Goal: Transaction & Acquisition: Book appointment/travel/reservation

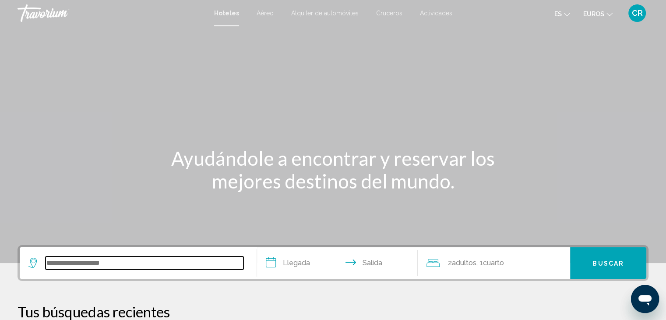
click at [113, 260] on input "Widget de búsqueda" at bounding box center [145, 262] width 198 height 13
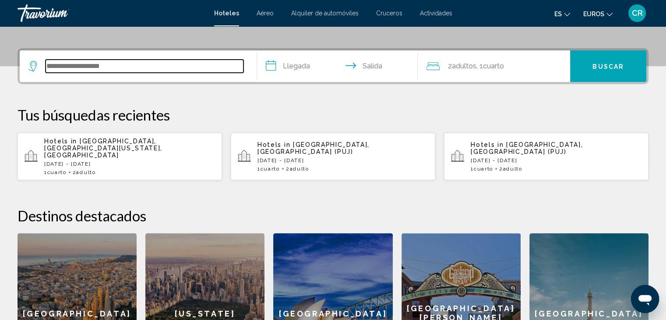
scroll to position [216, 0]
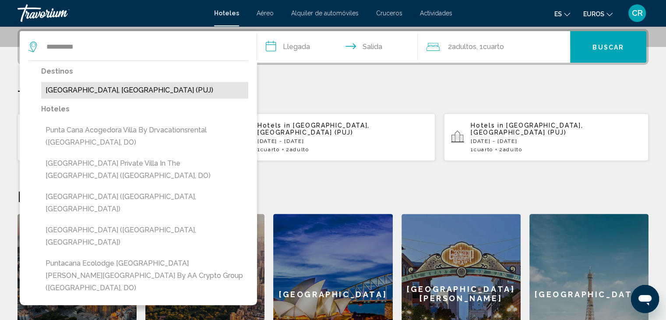
click at [135, 95] on button "[GEOGRAPHIC_DATA], [GEOGRAPHIC_DATA] (PUJ)" at bounding box center [144, 90] width 207 height 17
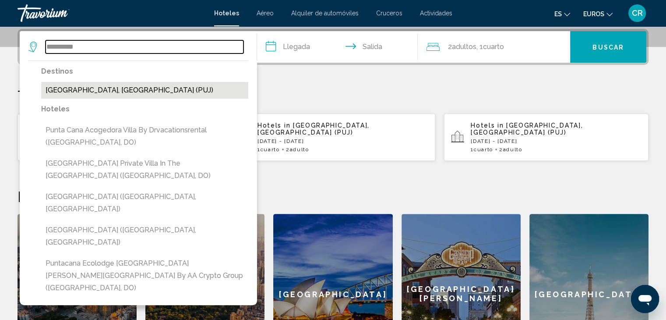
type input "**********"
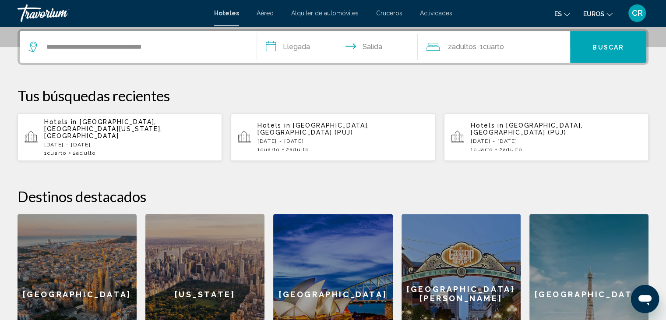
click at [307, 44] on input "**********" at bounding box center [339, 48] width 165 height 34
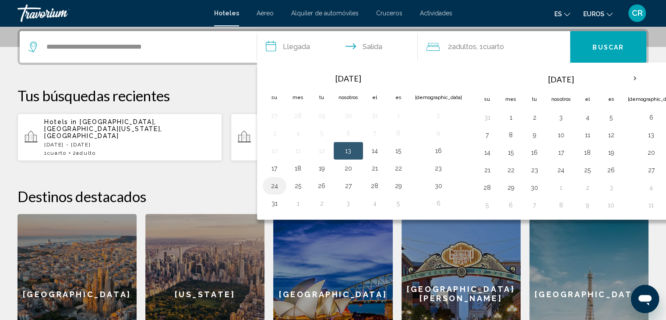
click at [275, 186] on button "24" at bounding box center [275, 186] width 14 height 12
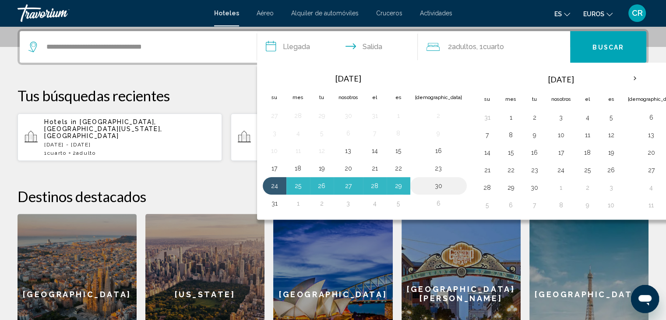
click at [421, 182] on button "30" at bounding box center [438, 186] width 47 height 12
type input "**********"
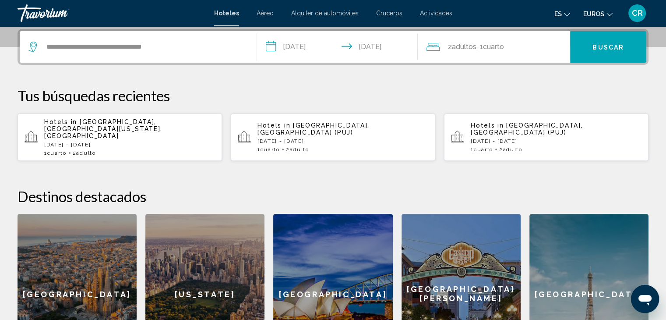
click at [607, 51] on button "Buscar" at bounding box center [608, 47] width 76 height 32
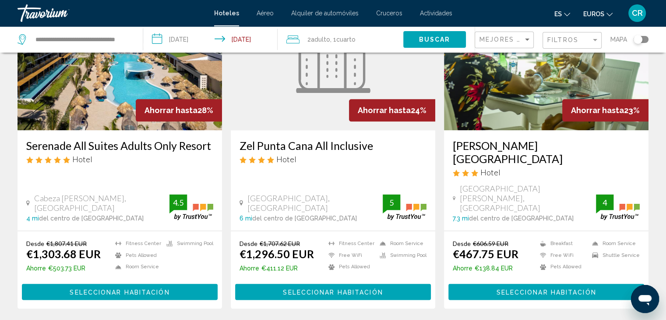
scroll to position [1095, 0]
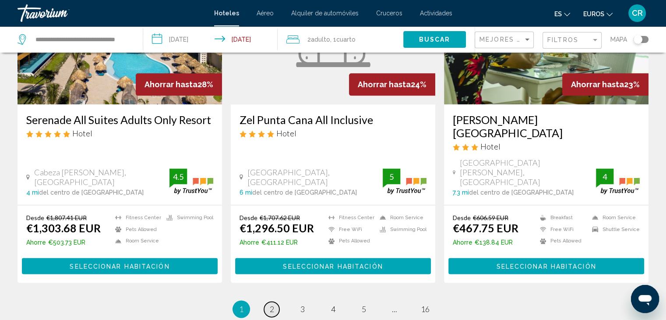
click at [276, 301] on link "page 2" at bounding box center [271, 308] width 15 height 15
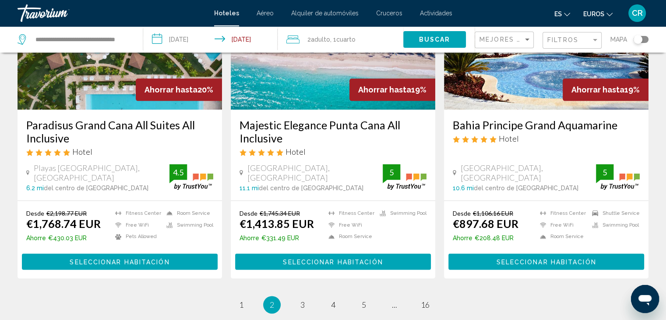
scroll to position [1139, 0]
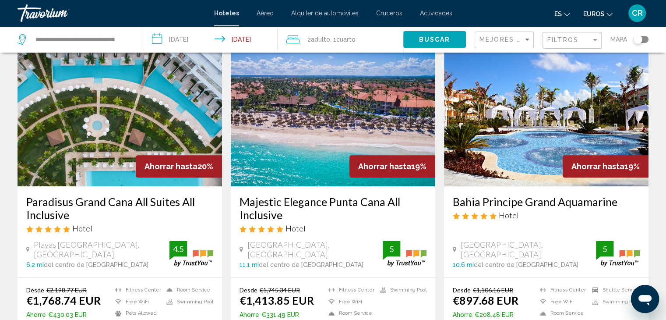
scroll to position [1095, 0]
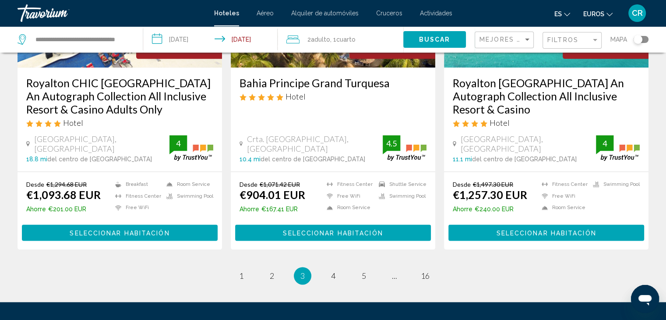
scroll to position [1139, 0]
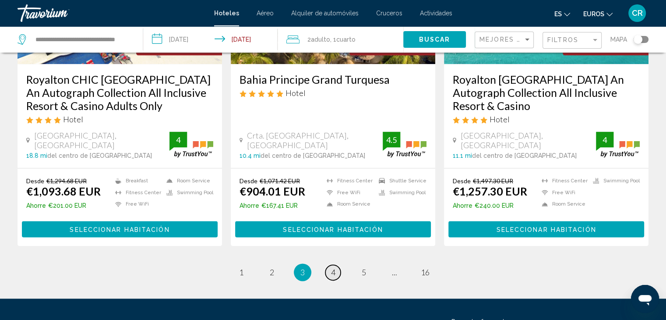
click at [331, 272] on span "4" at bounding box center [333, 272] width 4 height 10
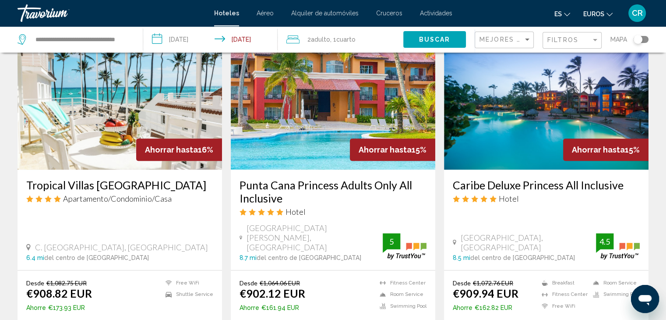
scroll to position [744, 0]
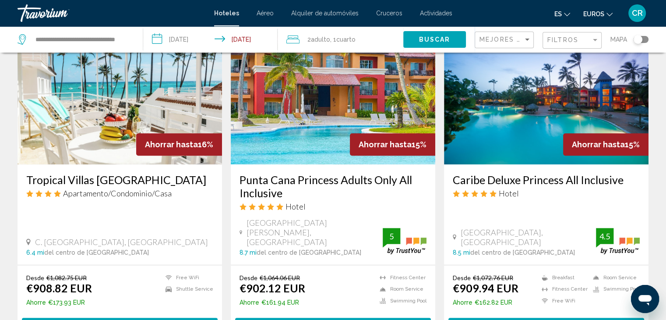
click at [328, 319] on span "Seleccionar habitación" at bounding box center [333, 325] width 100 height 7
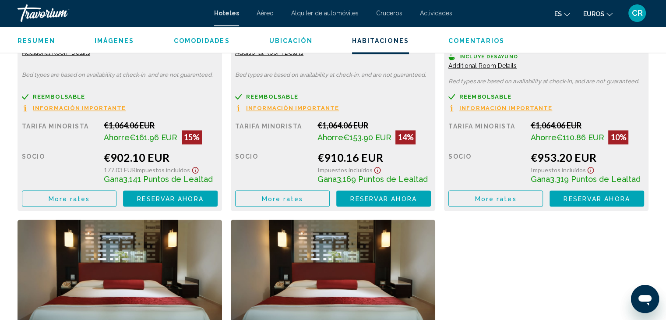
scroll to position [1293, 0]
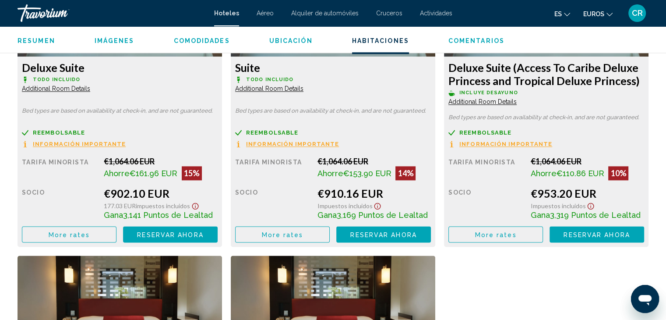
click at [166, 234] on span "Reservar ahora" at bounding box center [170, 234] width 66 height 7
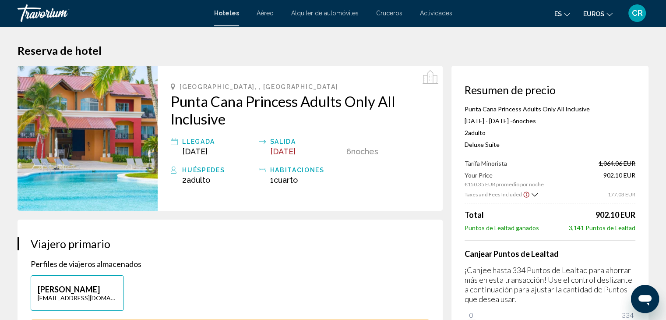
click at [95, 170] on img "Contenido principal" at bounding box center [88, 138] width 140 height 145
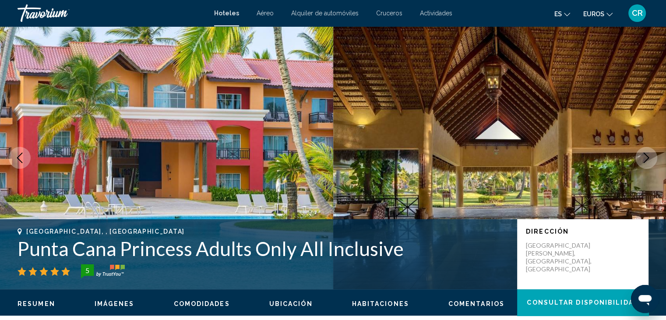
click at [646, 156] on icon "Next image" at bounding box center [646, 157] width 11 height 11
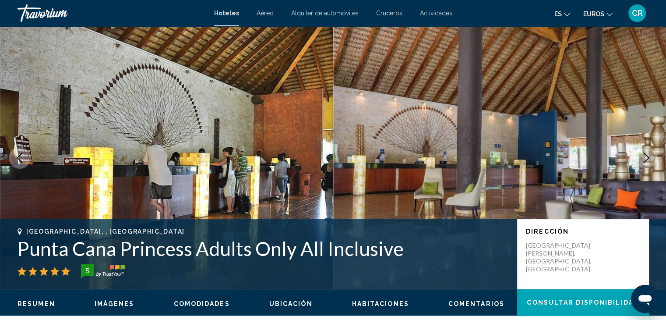
click at [645, 159] on icon "Next image" at bounding box center [646, 157] width 11 height 11
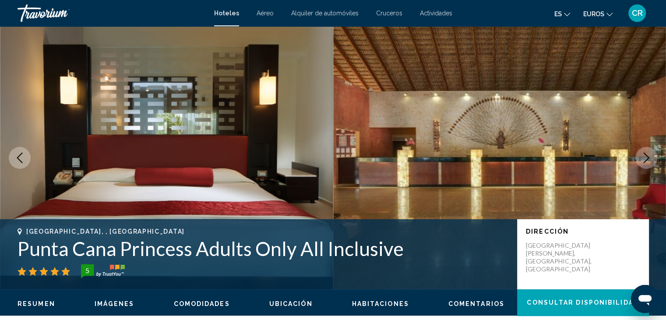
click at [645, 159] on icon "Next image" at bounding box center [646, 157] width 11 height 11
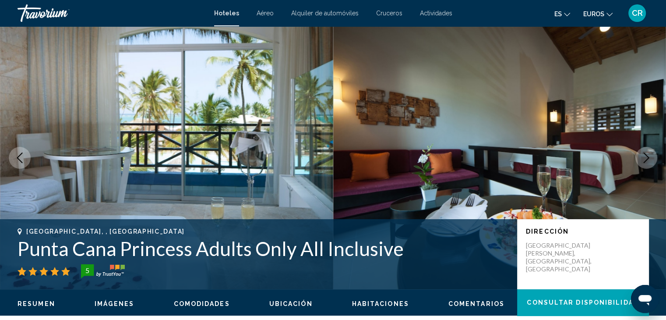
click at [645, 159] on icon "Next image" at bounding box center [646, 157] width 11 height 11
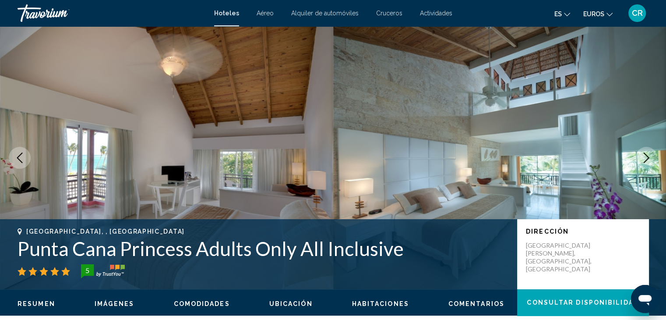
click at [645, 159] on icon "Next image" at bounding box center [646, 157] width 11 height 11
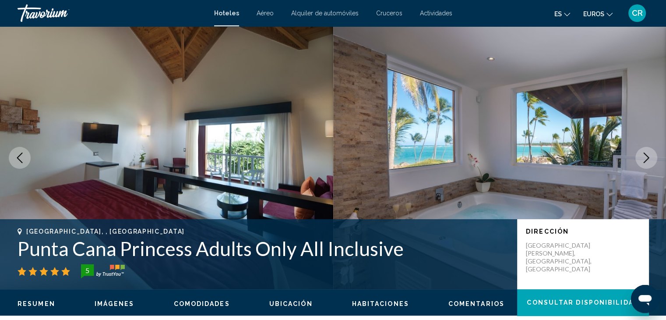
click at [645, 159] on icon "Next image" at bounding box center [646, 157] width 11 height 11
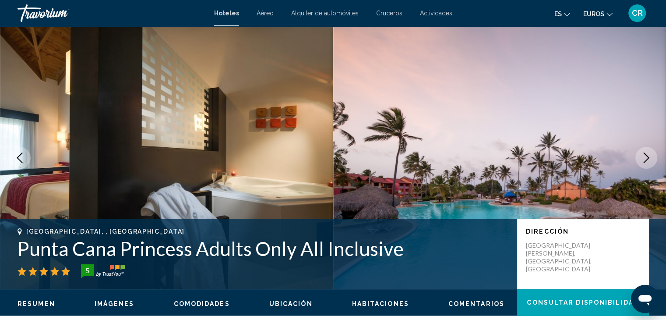
click at [645, 159] on icon "Next image" at bounding box center [646, 157] width 11 height 11
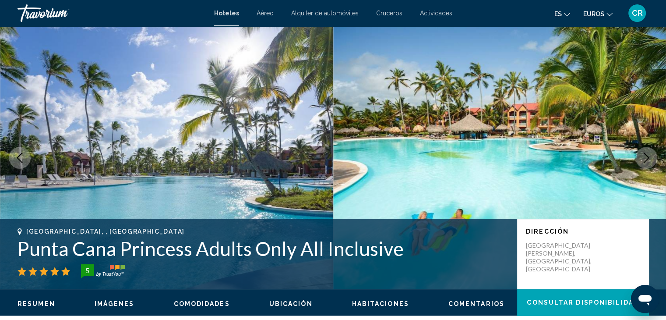
click at [17, 162] on icon "Previous image" at bounding box center [19, 157] width 11 height 11
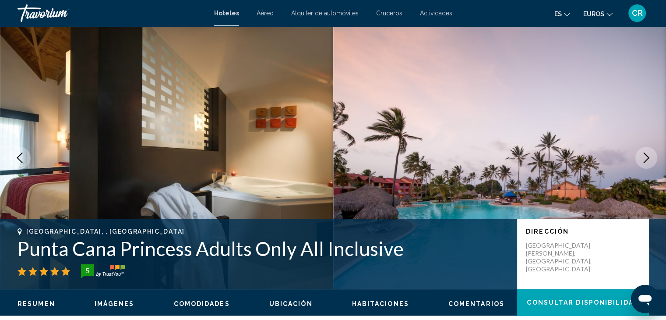
click at [17, 162] on icon "Previous image" at bounding box center [19, 157] width 11 height 11
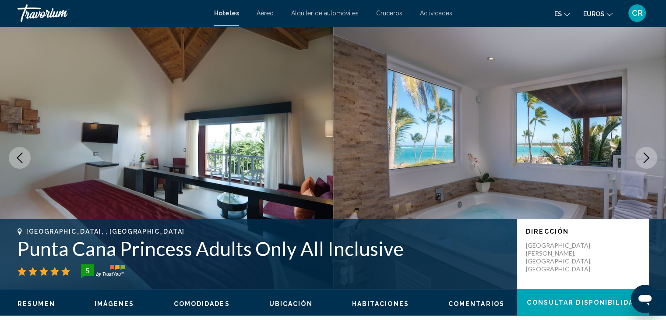
click at [17, 162] on icon "Previous image" at bounding box center [19, 157] width 11 height 11
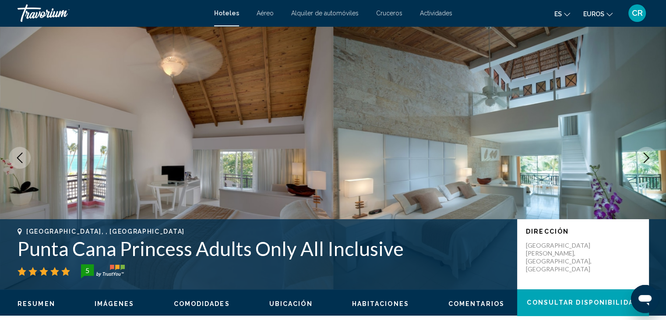
click at [17, 162] on icon "Previous image" at bounding box center [19, 157] width 11 height 11
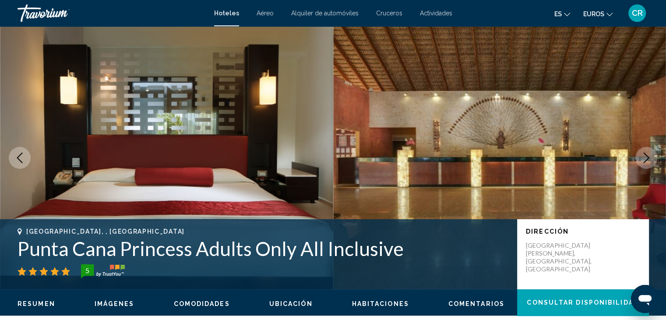
click at [17, 162] on icon "Previous image" at bounding box center [19, 157] width 11 height 11
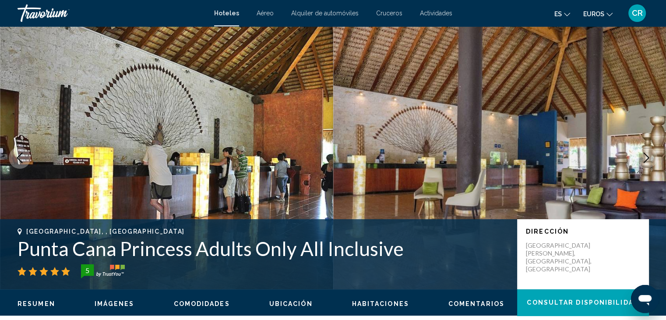
click at [644, 159] on icon "Next image" at bounding box center [646, 157] width 11 height 11
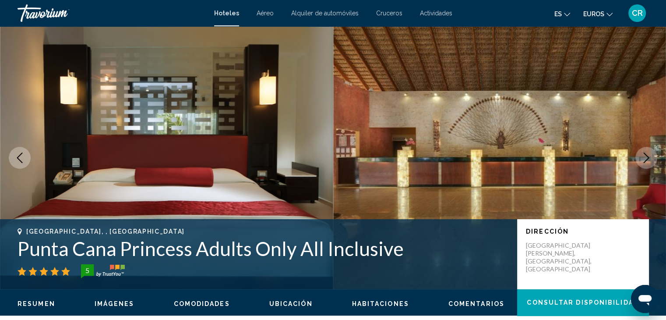
click at [644, 159] on icon "Next image" at bounding box center [646, 157] width 11 height 11
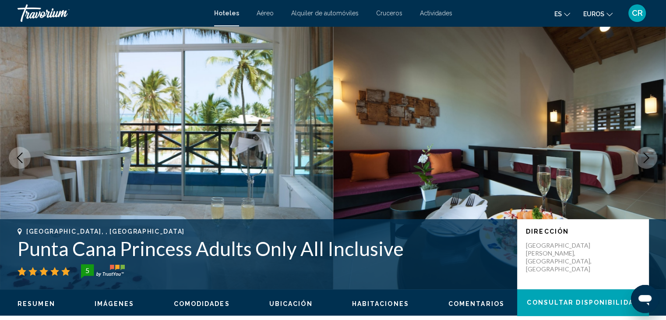
click at [644, 159] on icon "Next image" at bounding box center [646, 157] width 11 height 11
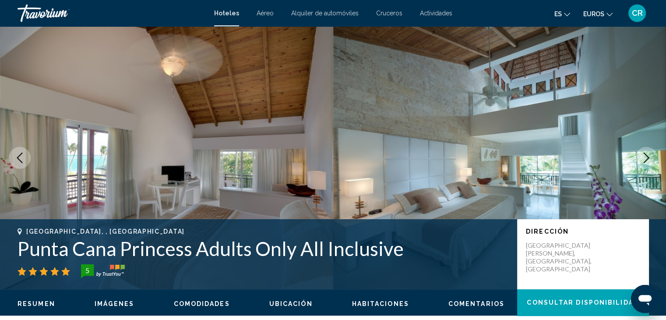
click at [644, 159] on icon "Next image" at bounding box center [646, 157] width 11 height 11
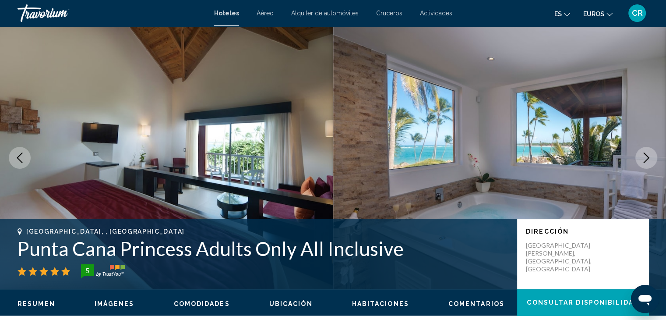
click at [644, 159] on icon "Next image" at bounding box center [646, 157] width 11 height 11
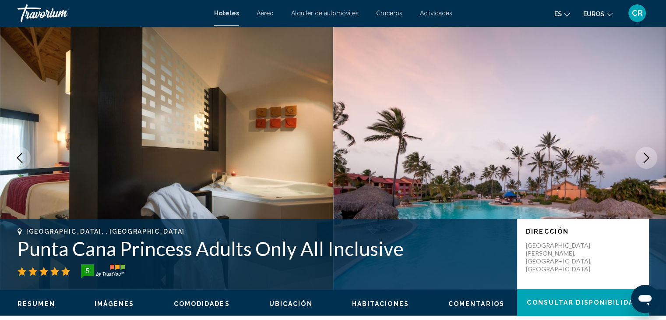
click at [644, 159] on icon "Next image" at bounding box center [646, 157] width 11 height 11
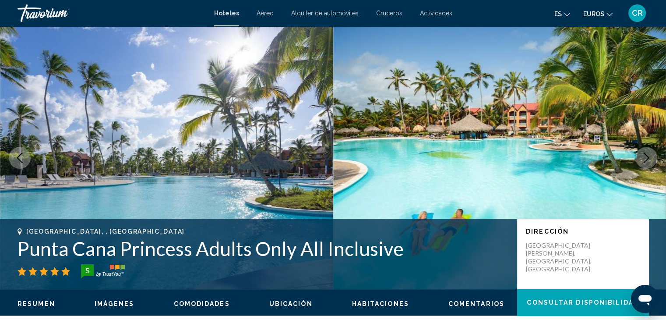
click at [644, 159] on icon "Next image" at bounding box center [646, 157] width 11 height 11
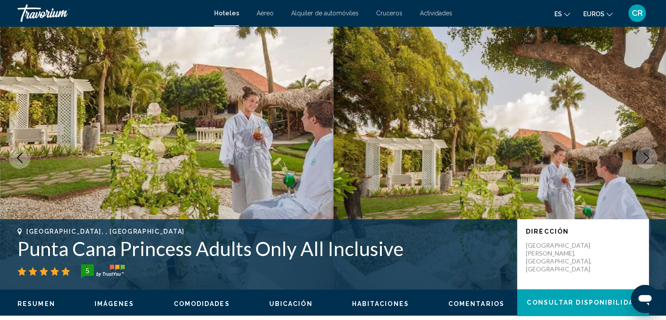
click at [644, 159] on icon "Next image" at bounding box center [646, 157] width 11 height 11
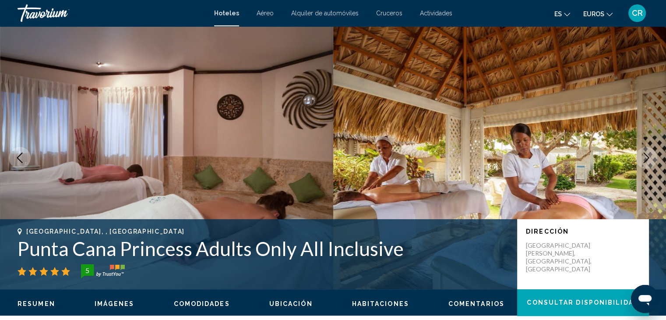
click at [646, 160] on icon "Next image" at bounding box center [646, 157] width 11 height 11
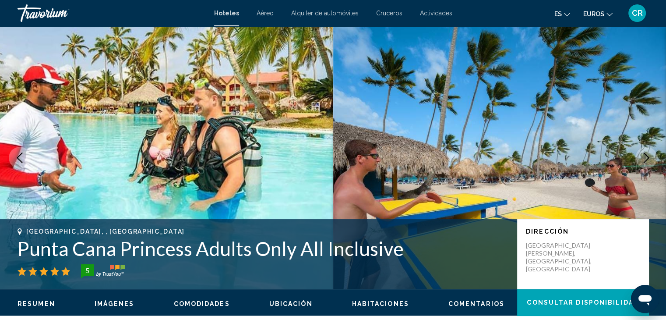
click at [646, 160] on icon "Next image" at bounding box center [647, 157] width 6 height 11
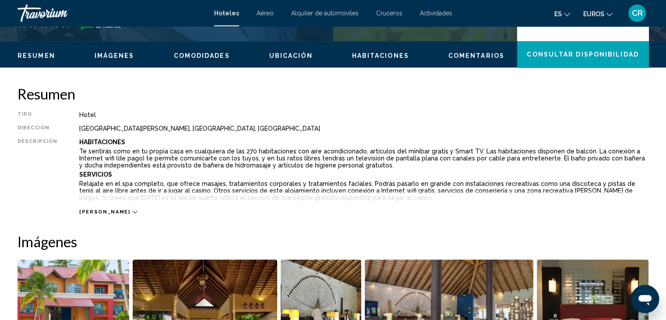
scroll to position [219, 0]
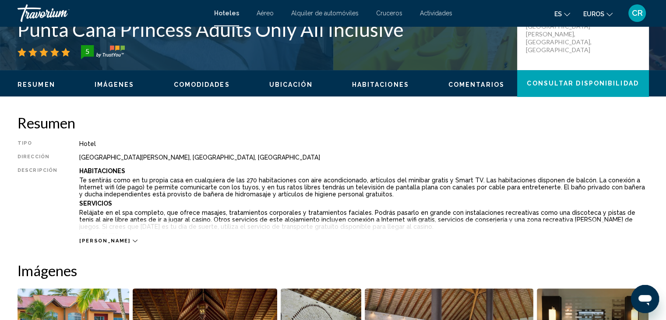
click at [98, 242] on span "[PERSON_NAME]" at bounding box center [104, 241] width 51 height 6
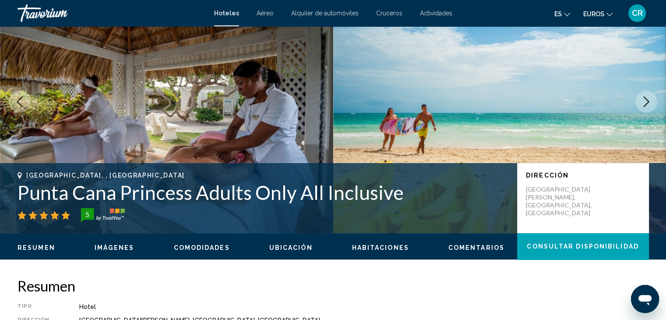
scroll to position [0, 0]
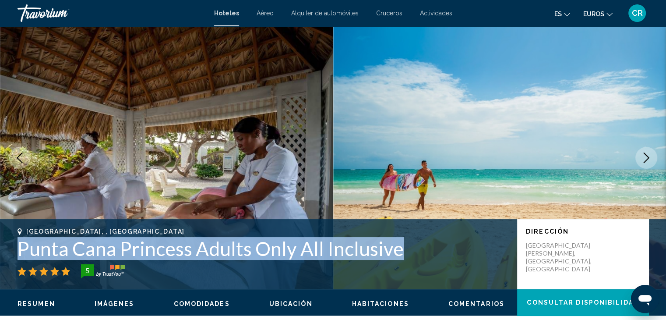
drag, startPoint x: 21, startPoint y: 249, endPoint x: 409, endPoint y: 254, distance: 388.0
click at [409, 254] on h1 "Punta Cana Princess Adults Only All Inclusive" at bounding box center [263, 248] width 491 height 23
click at [368, 213] on img "Contenido principal" at bounding box center [499, 157] width 333 height 263
click at [392, 258] on h1 "Punta Cana Princess Adults Only All Inclusive" at bounding box center [263, 248] width 491 height 23
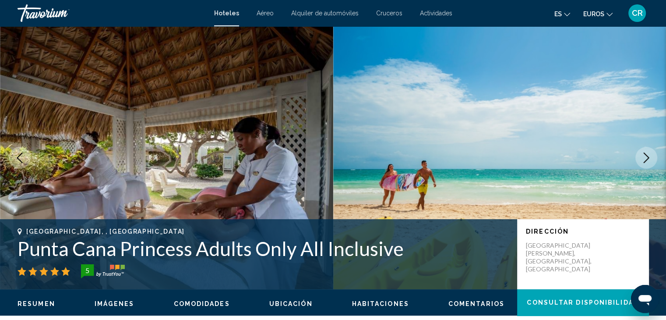
click at [213, 260] on div "Punta Cana, , Dominican Republic Punta Cana Princess Adults Only All Inclusive 5" at bounding box center [263, 253] width 491 height 50
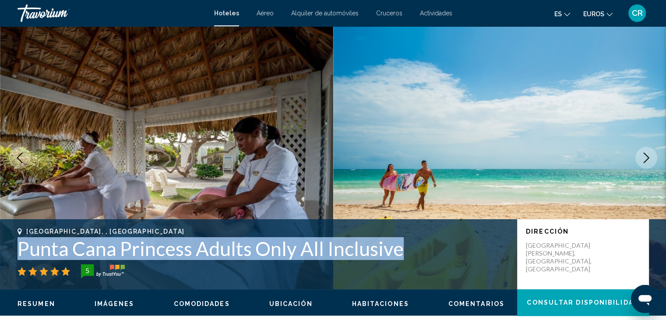
drag, startPoint x: 17, startPoint y: 249, endPoint x: 395, endPoint y: 251, distance: 377.9
click at [395, 251] on div "Punta Cana, , Dominican Republic Punta Cana Princess Adults Only All Inclusive …" at bounding box center [333, 254] width 666 height 53
copy h1 "Punta Cana Princess Adults Only All Inclusive"
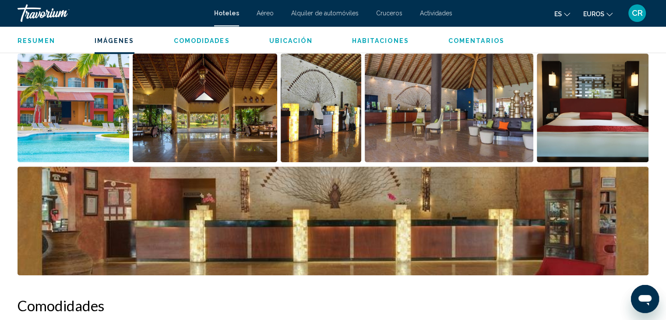
scroll to position [482, 0]
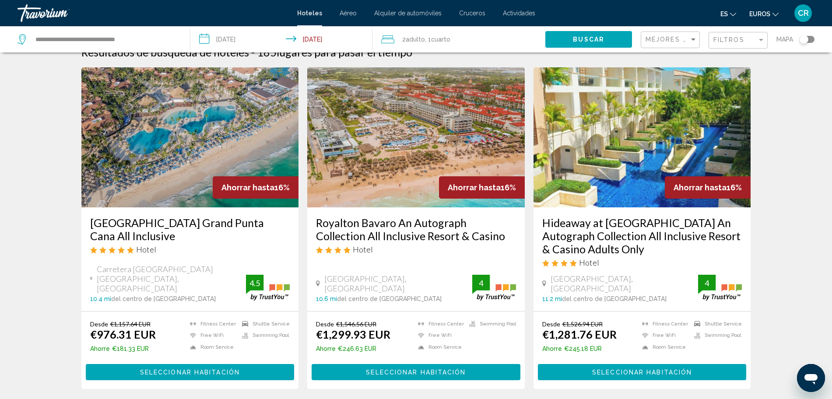
scroll to position [12, 0]
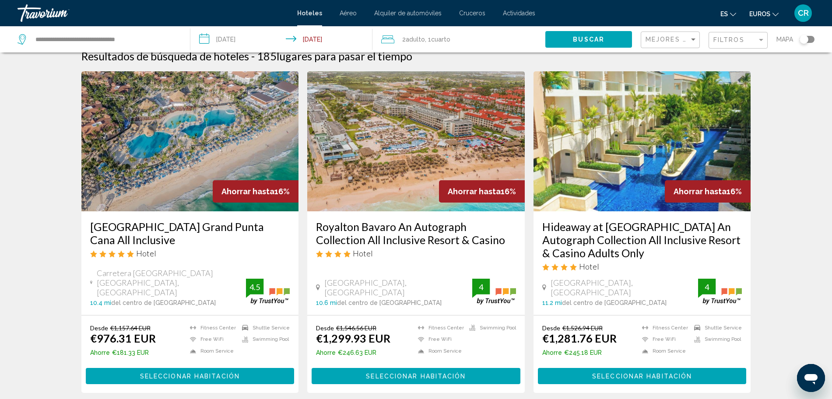
click at [151, 319] on span "Seleccionar habitación" at bounding box center [190, 376] width 100 height 7
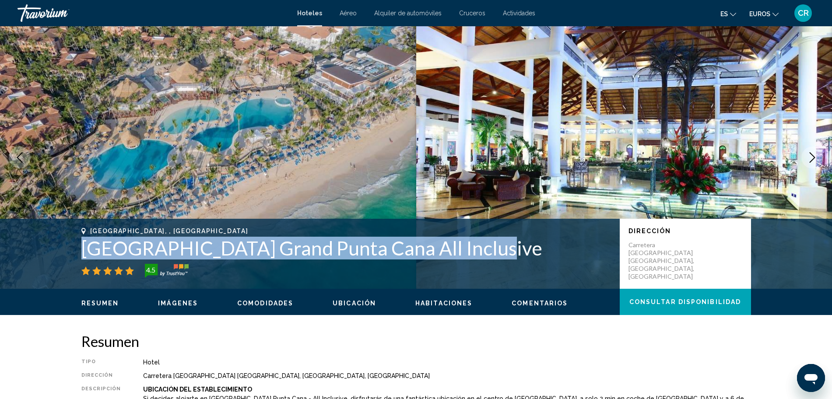
drag, startPoint x: 85, startPoint y: 252, endPoint x: 465, endPoint y: 254, distance: 380.5
click at [466, 259] on h1 "Bahia Principe Grand Punta Cana All Inclusive" at bounding box center [346, 248] width 530 height 23
copy h1 "Bahia Principe Grand Punta Cana All Inclusive"
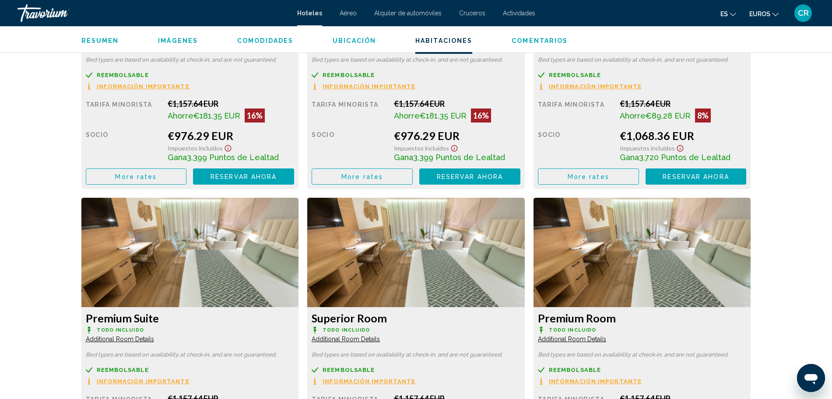
scroll to position [1259, 0]
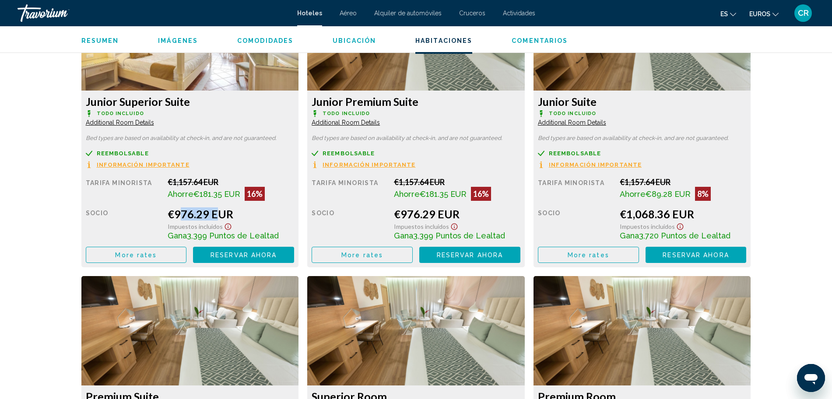
drag, startPoint x: 173, startPoint y: 211, endPoint x: 208, endPoint y: 209, distance: 34.6
click at [208, 209] on div "€976.29 EUR" at bounding box center [231, 214] width 127 height 13
copy div "976.29"
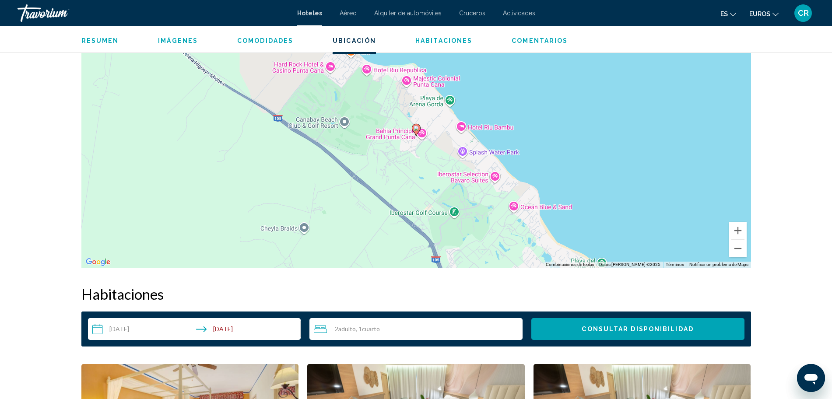
scroll to position [602, 0]
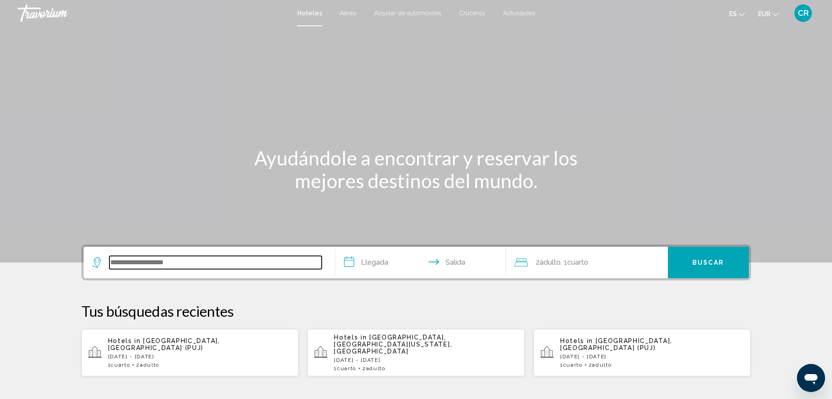
click at [202, 258] on input "Search widget" at bounding box center [215, 262] width 212 height 13
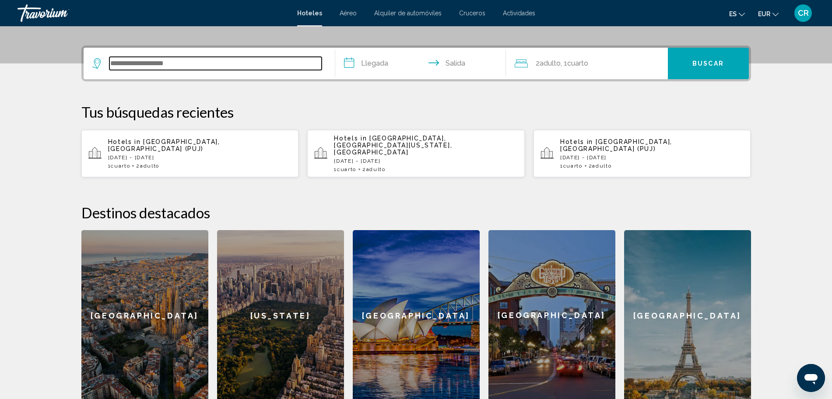
scroll to position [216, 0]
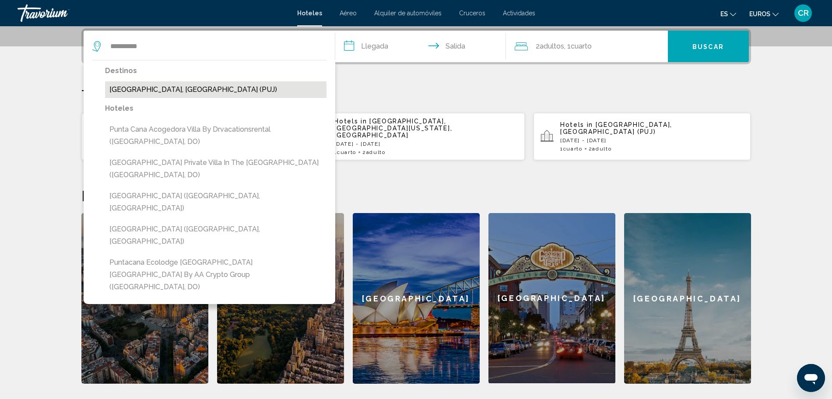
click at [204, 88] on button "[GEOGRAPHIC_DATA], [GEOGRAPHIC_DATA] (PUJ)" at bounding box center [216, 89] width 222 height 17
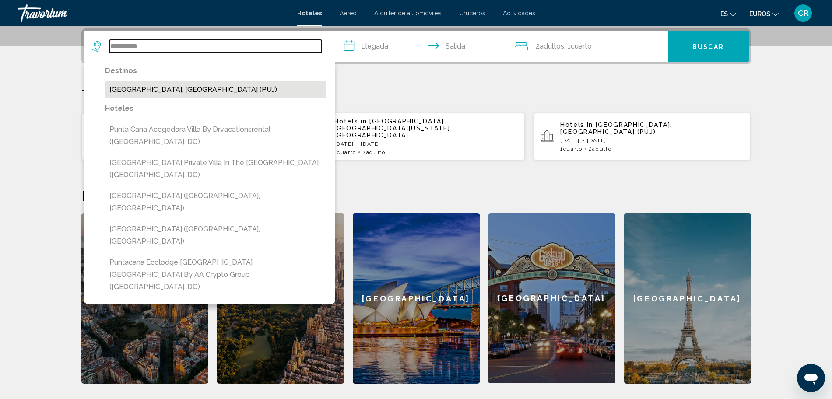
type input "**********"
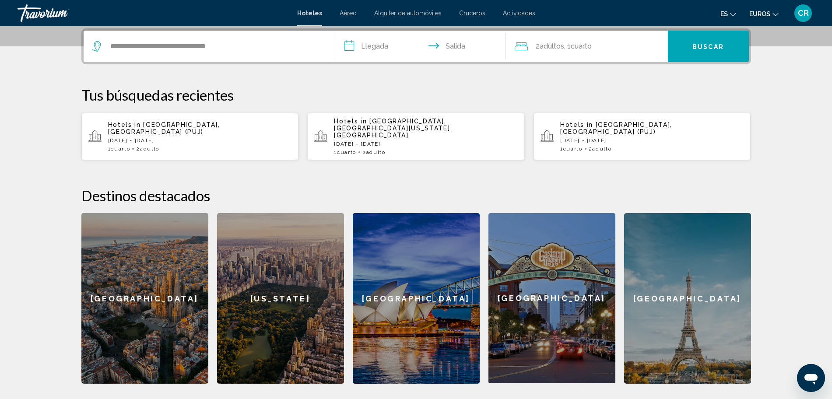
click at [366, 43] on input "**********" at bounding box center [422, 48] width 174 height 34
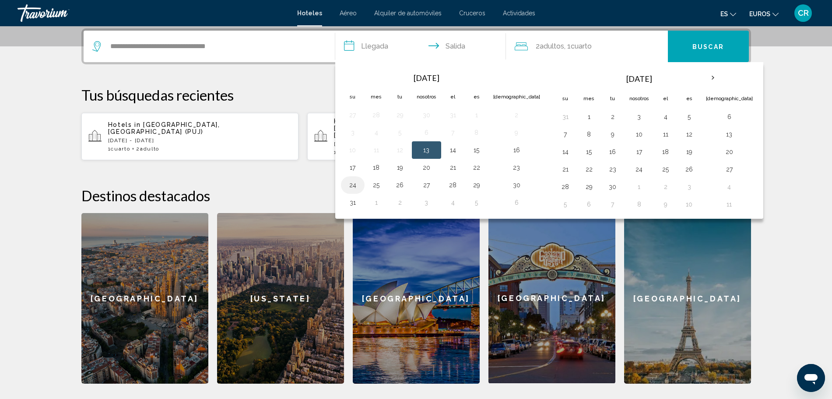
click at [357, 185] on button "24" at bounding box center [353, 185] width 14 height 12
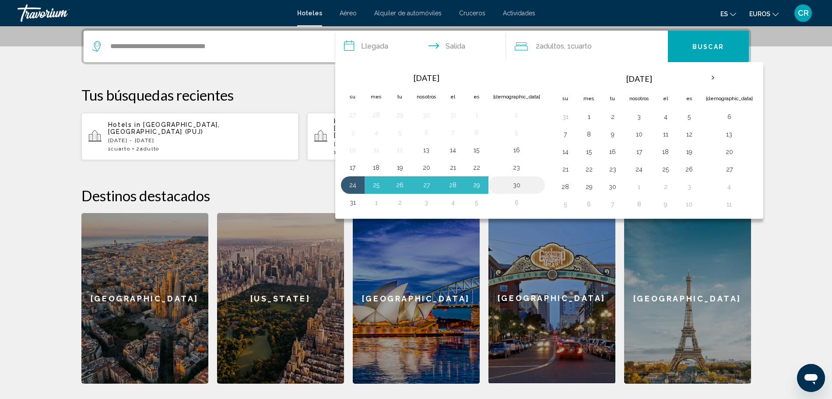
click at [498, 185] on button "30" at bounding box center [517, 185] width 47 height 12
type input "**********"
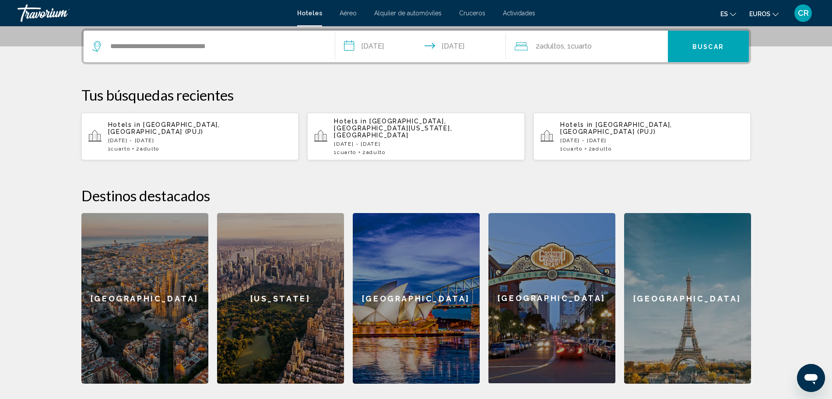
click at [712, 48] on font "Buscar" at bounding box center [709, 46] width 32 height 7
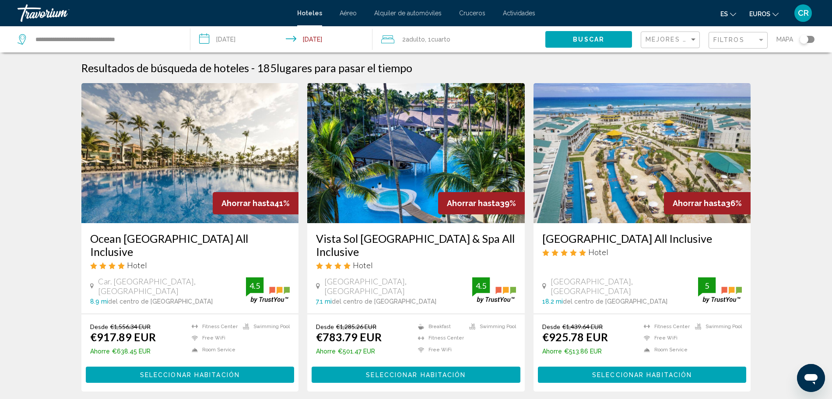
drag, startPoint x: 313, startPoint y: 240, endPoint x: 381, endPoint y: 257, distance: 70.0
click at [381, 257] on div "Vista Sol [GEOGRAPHIC_DATA] & Spa All Inclusive Hotel [GEOGRAPHIC_DATA], [GEOGR…" at bounding box center [416, 268] width 218 height 91
copy h3 "Vista Sol [GEOGRAPHIC_DATA] & Spa All Inclusive"
click at [383, 377] on span "Seleccionar habitación" at bounding box center [416, 375] width 100 height 7
